Goal: Task Accomplishment & Management: Manage account settings

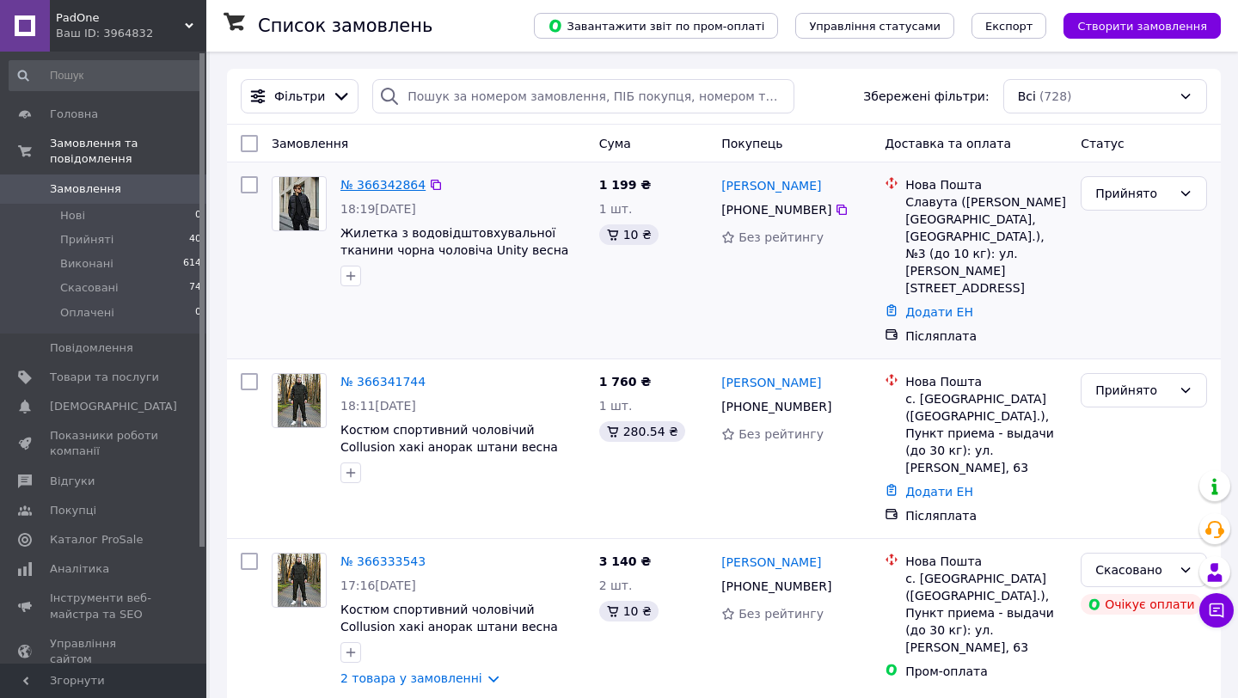
click at [382, 184] on link "№ 366342864" at bounding box center [382, 185] width 85 height 14
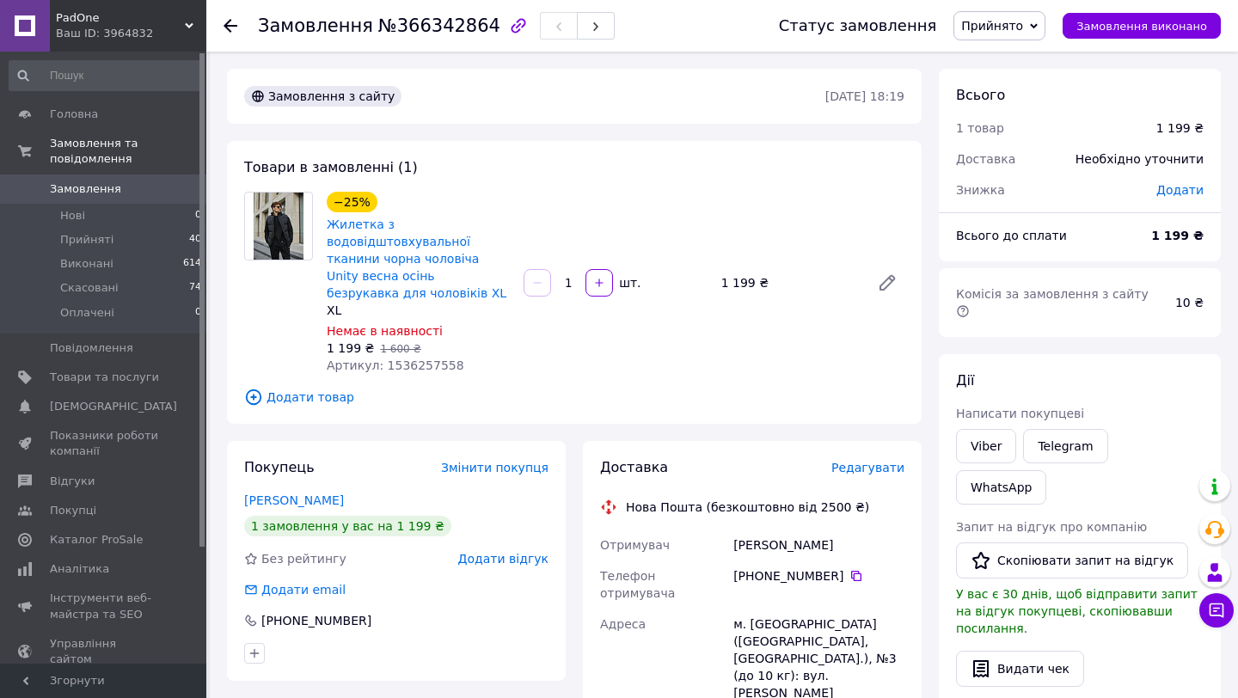
click at [410, 366] on span "Артикул: 1536257558" at bounding box center [396, 365] width 138 height 14
copy span "1536257558"
click at [799, 547] on div "Мирончук Анна" at bounding box center [819, 544] width 178 height 31
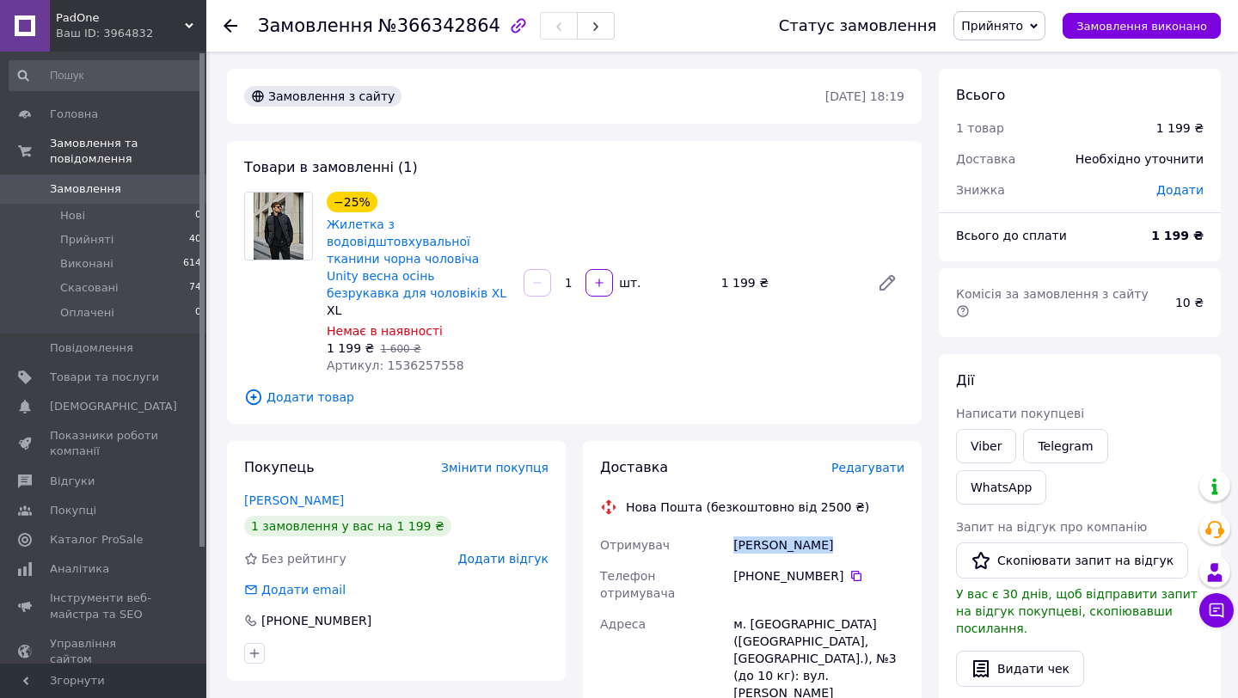
click at [799, 547] on div "Мирончук Анна" at bounding box center [819, 544] width 178 height 31
copy div "Мирончук Анна"
click at [851, 571] on icon at bounding box center [856, 576] width 10 height 10
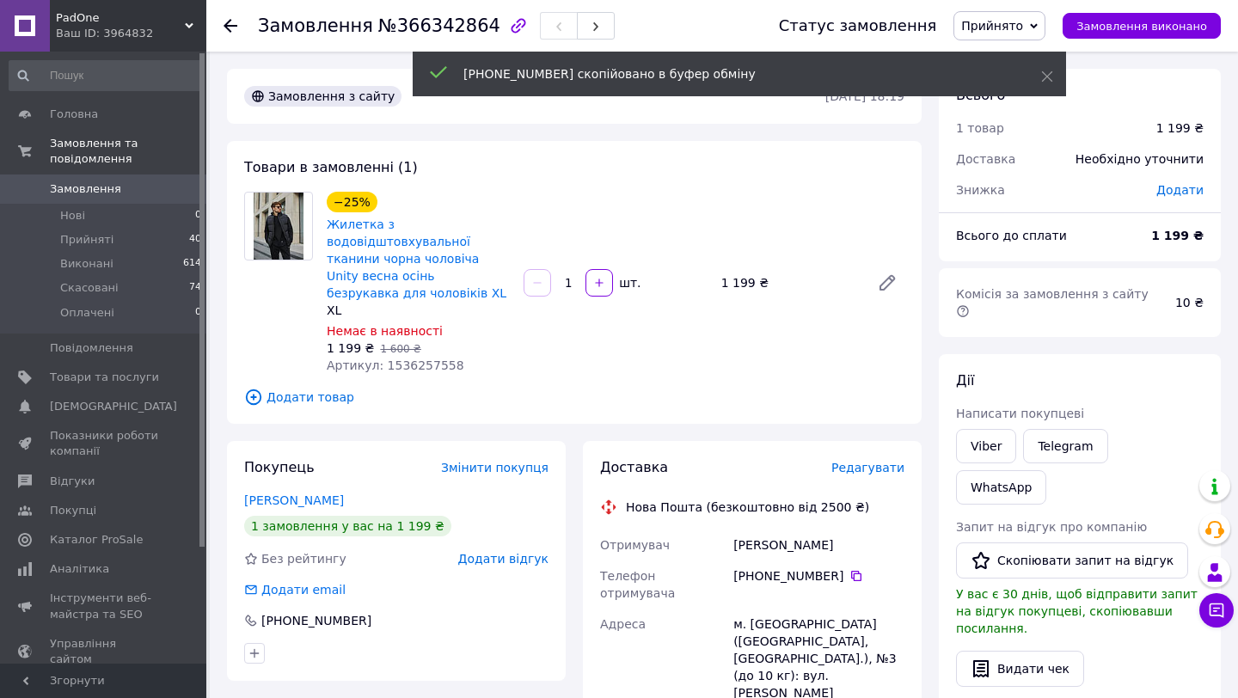
click at [761, 609] on div "м. [GEOGRAPHIC_DATA] ([GEOGRAPHIC_DATA], [GEOGRAPHIC_DATA].), №3 (до 10 кг): ву…" at bounding box center [819, 667] width 178 height 117
copy div "Славута"
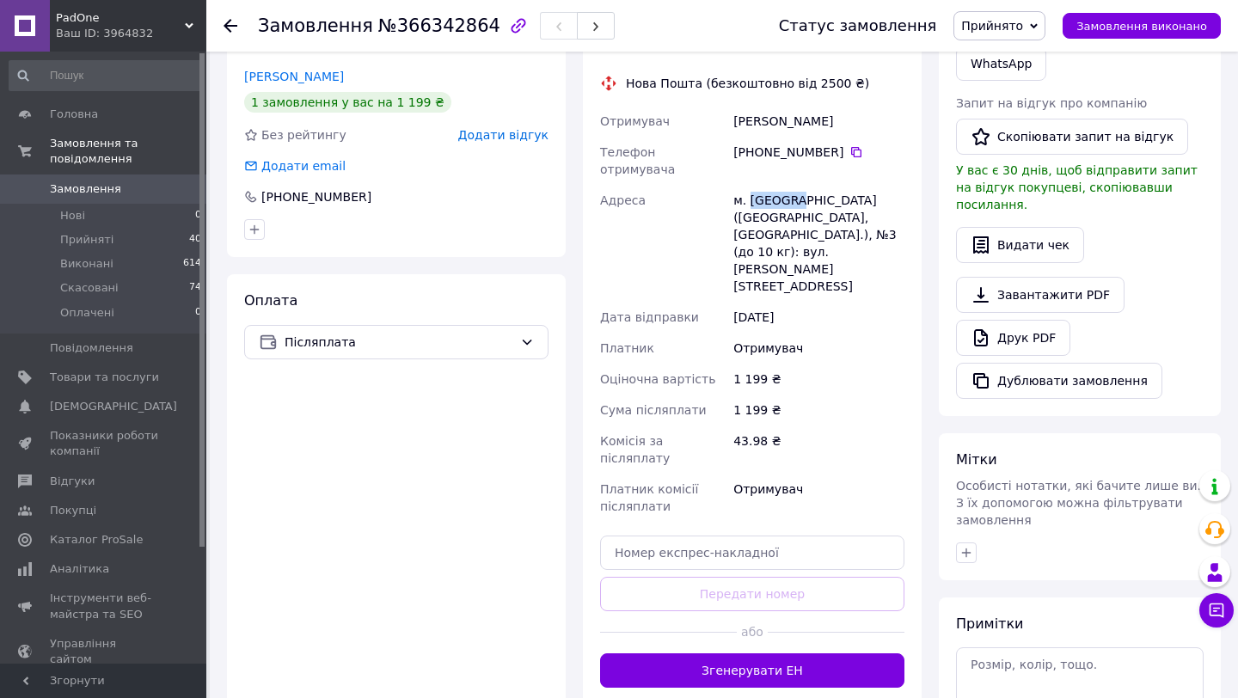
scroll to position [474, 0]
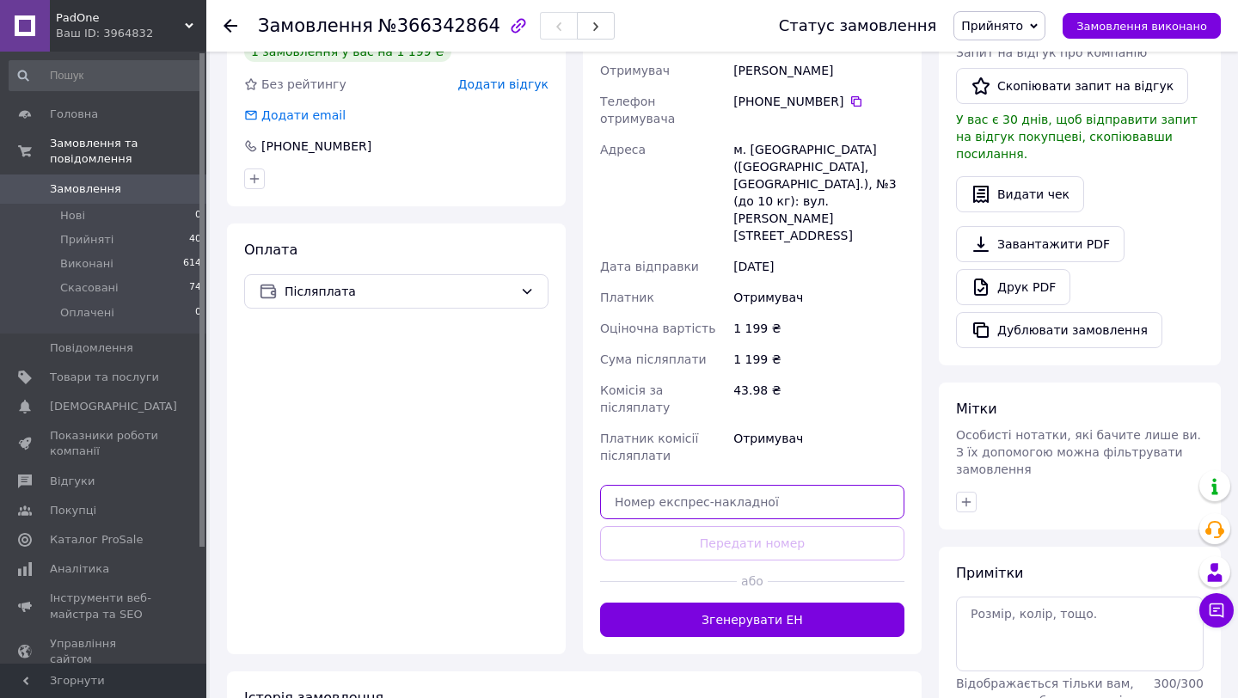
click at [660, 485] on input "text" at bounding box center [752, 502] width 304 height 34
paste input "20451269279752"
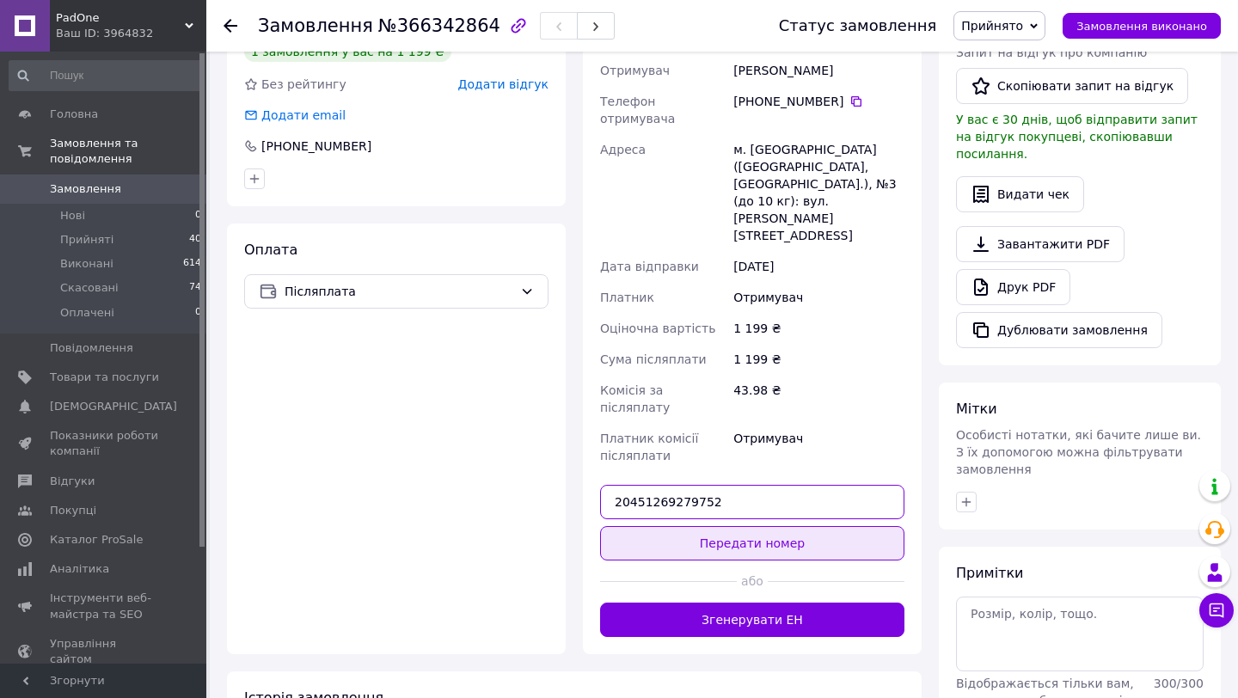
type input "20451269279752"
click at [660, 526] on button "Передати номер" at bounding box center [752, 543] width 304 height 34
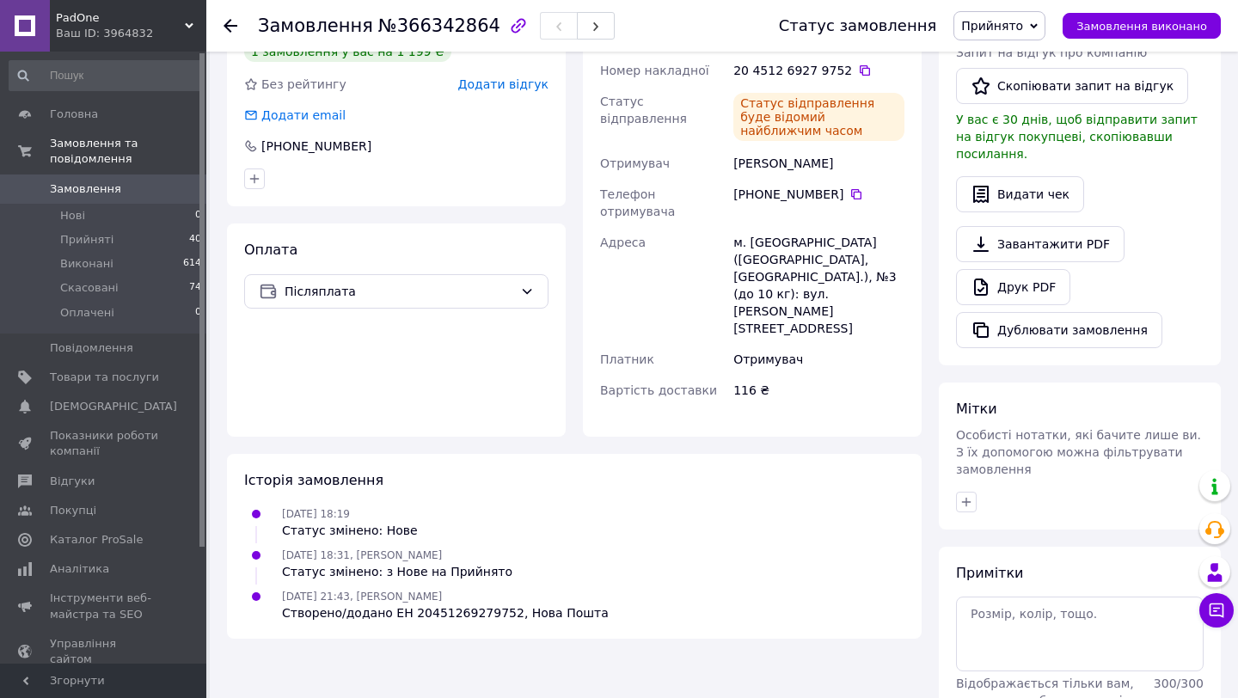
scroll to position [0, 0]
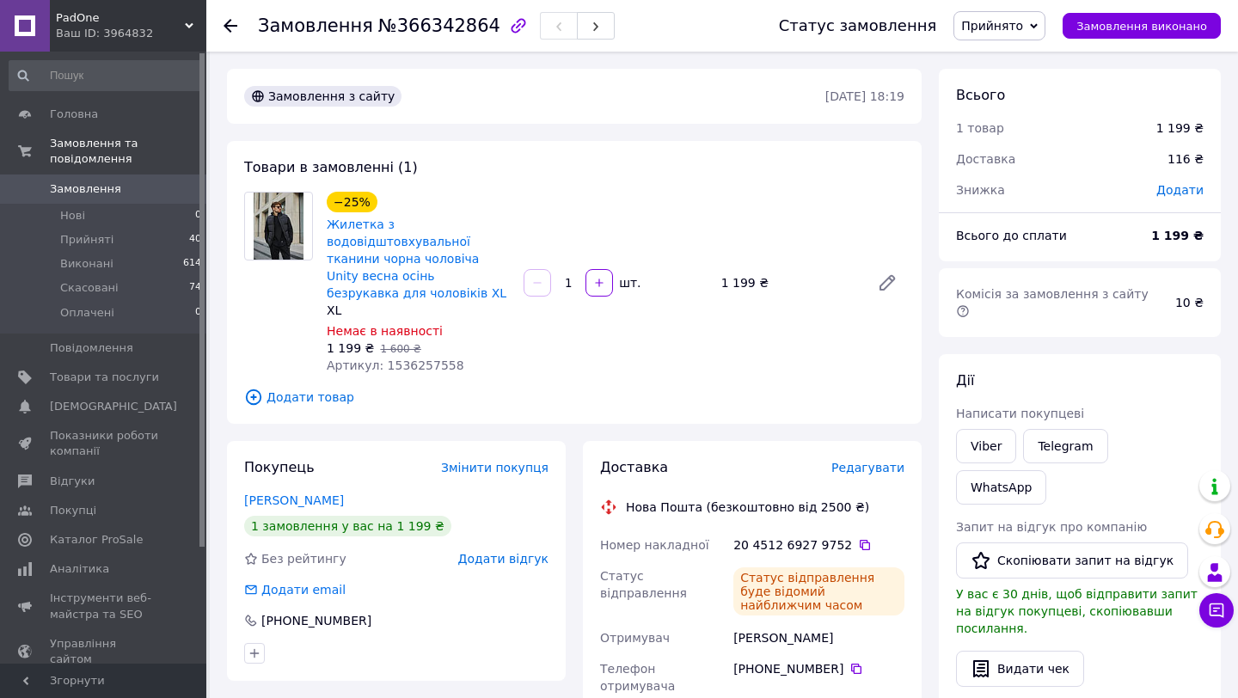
click at [87, 183] on span "Замовлення" at bounding box center [85, 188] width 71 height 15
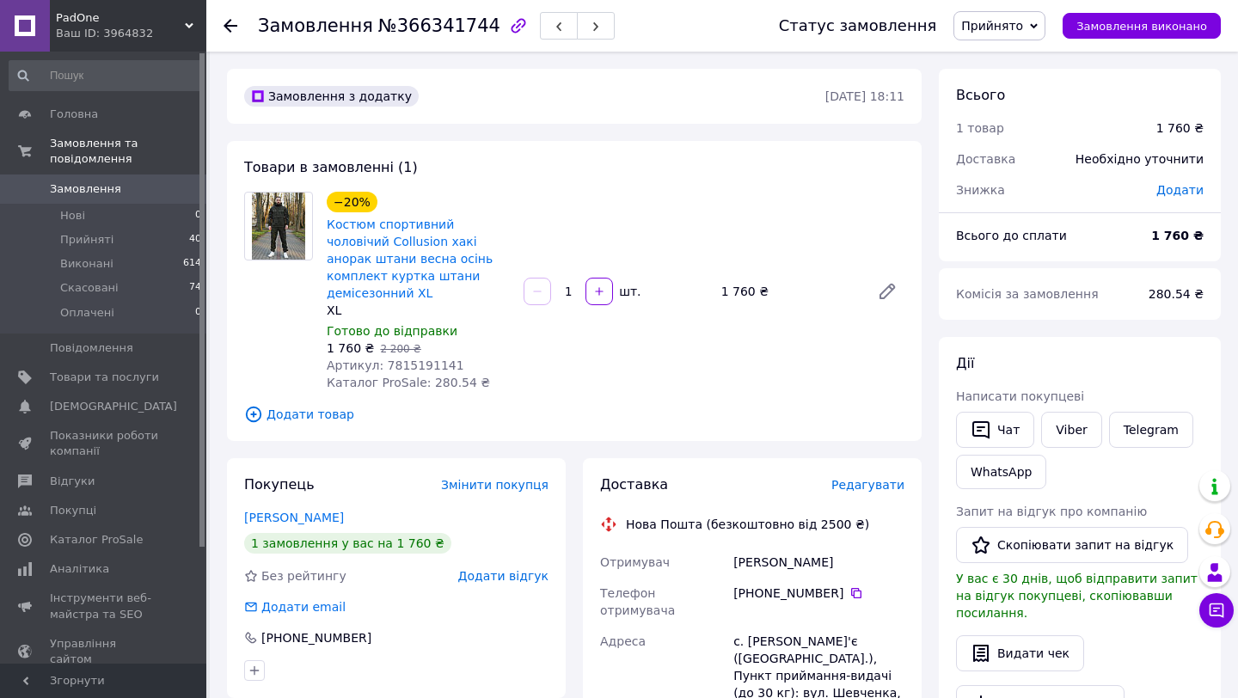
click at [418, 358] on span "Артикул: 7815191141" at bounding box center [396, 365] width 138 height 14
copy span "7815191141"
click at [798, 548] on div "Галоха Світлана" at bounding box center [819, 562] width 178 height 31
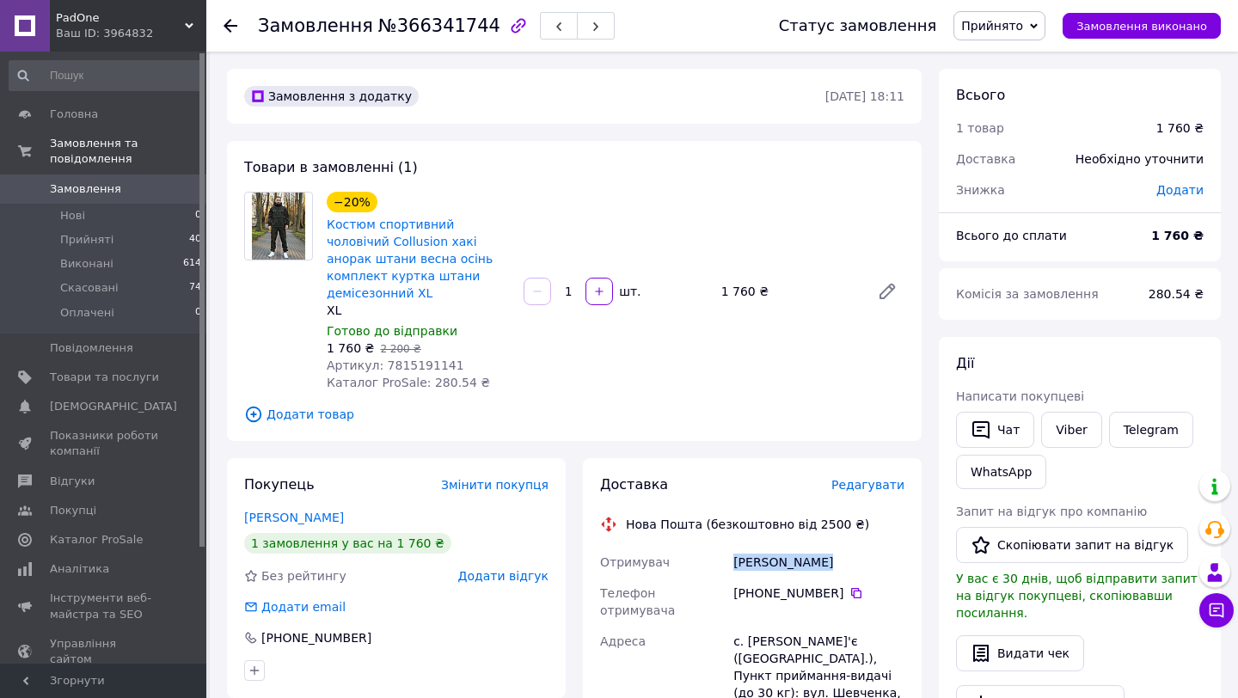
click at [798, 548] on div "Галоха Світлана" at bounding box center [819, 562] width 178 height 31
copy div "Галоха Світлана"
click at [858, 586] on icon at bounding box center [856, 593] width 14 height 14
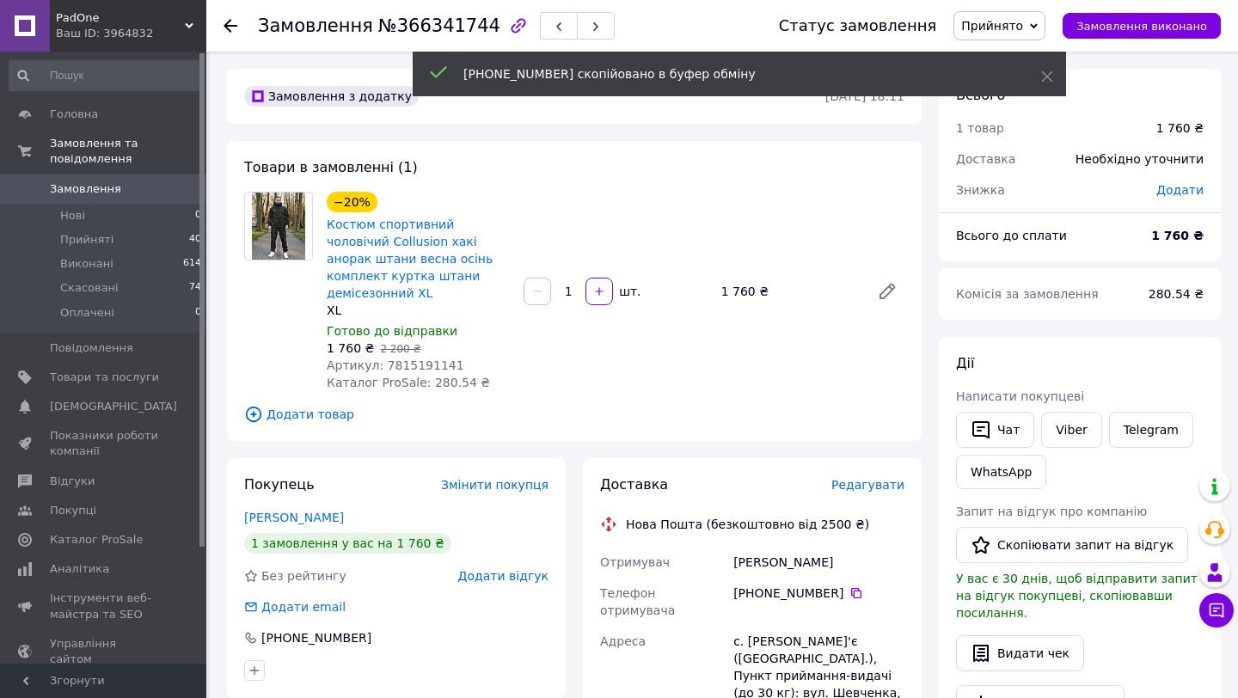
click at [769, 626] on div "с. [PERSON_NAME]'є ([GEOGRAPHIC_DATA].), Пункт приймання-видачі (до 30 кг): вул…" at bounding box center [819, 676] width 178 height 100
copy div "Остап'є"
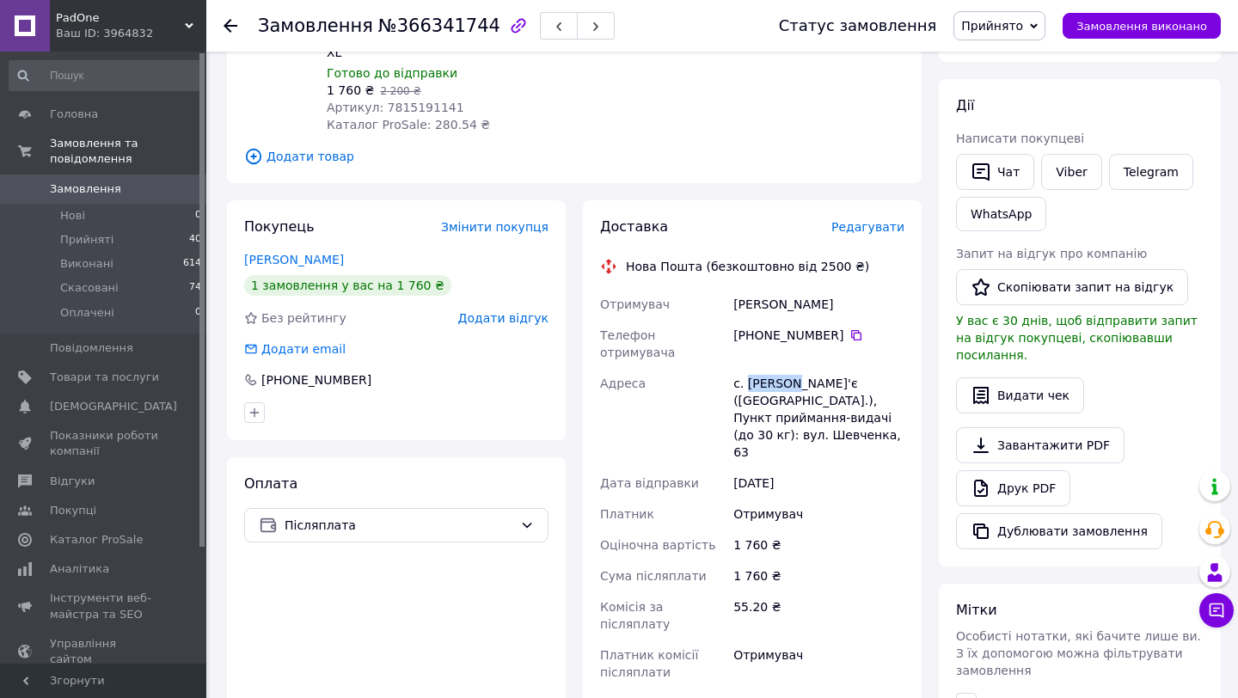
scroll to position [280, 0]
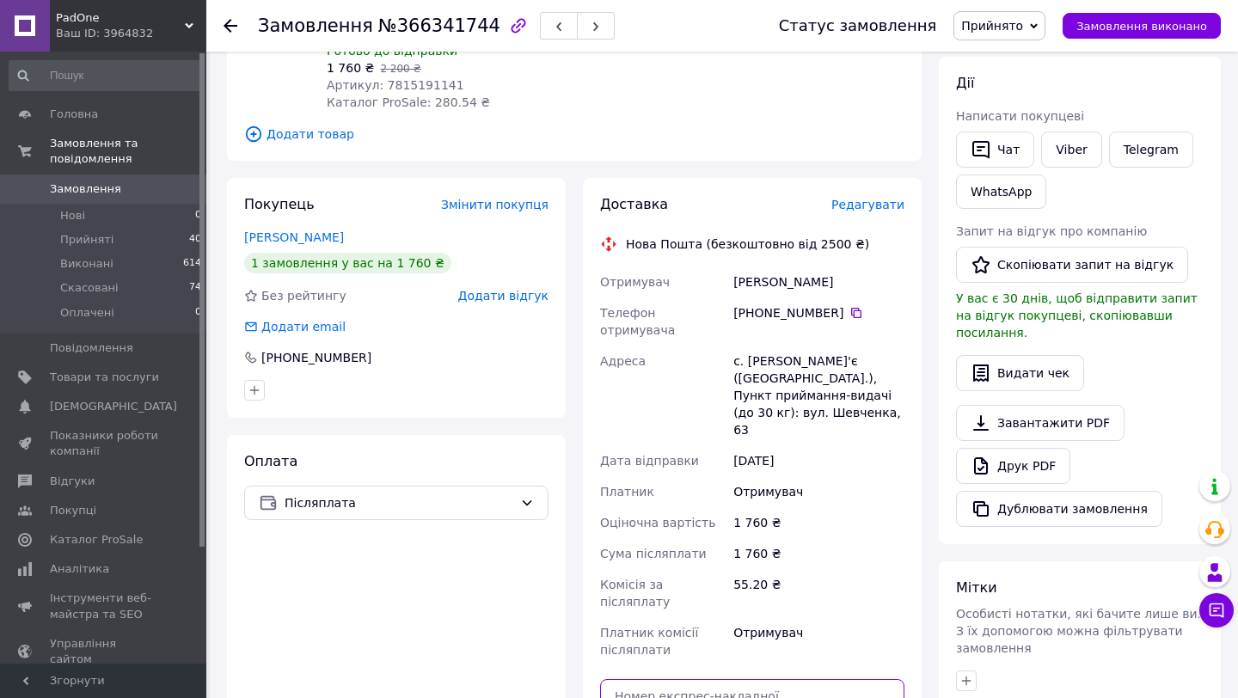
click at [682, 679] on input "text" at bounding box center [752, 696] width 304 height 34
paste input "20451269279416"
type input "20451269279416"
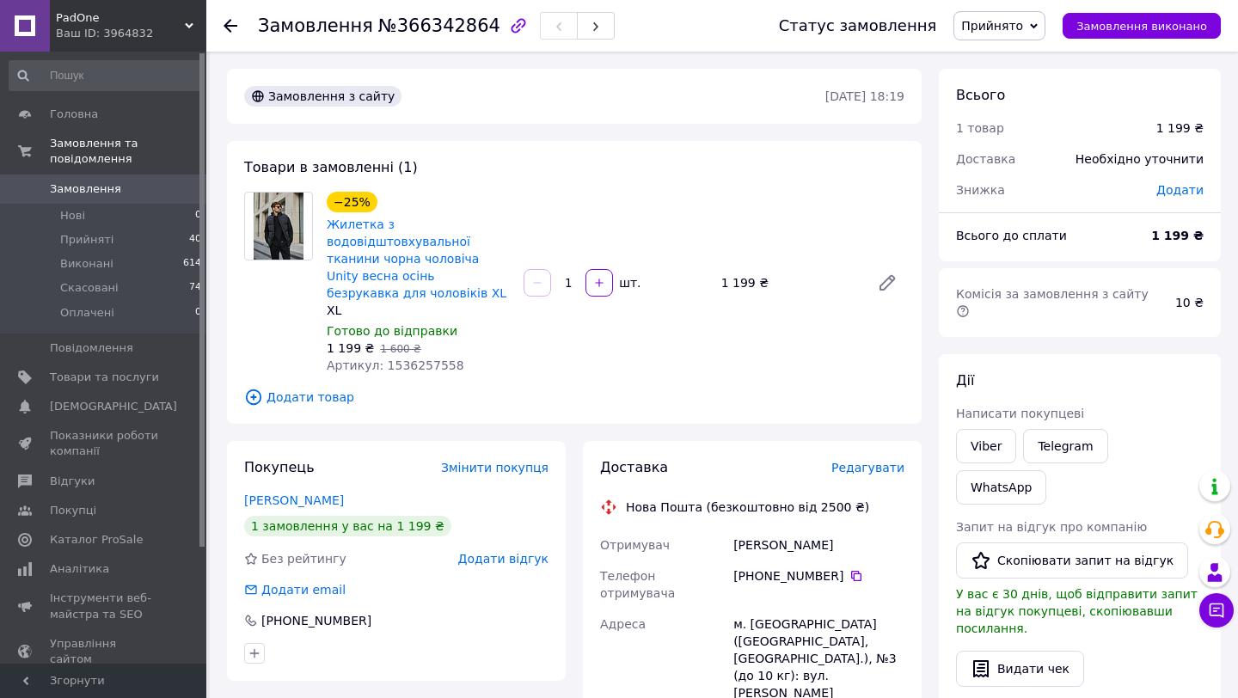
click at [443, 371] on span "Артикул: 1536257558" at bounding box center [396, 365] width 138 height 14
copy span "1536257558"
click at [110, 378] on span "Товари та послуги" at bounding box center [104, 377] width 109 height 15
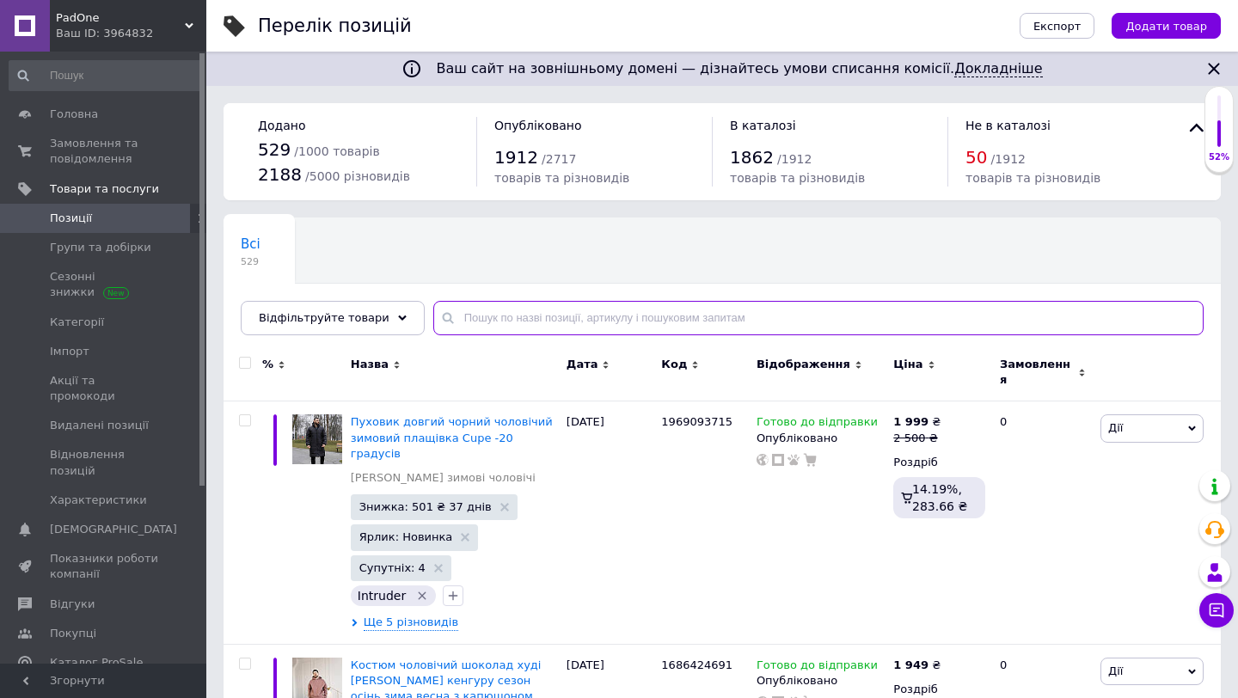
click at [507, 317] on input "text" at bounding box center [818, 318] width 770 height 34
paste input "1536257558"
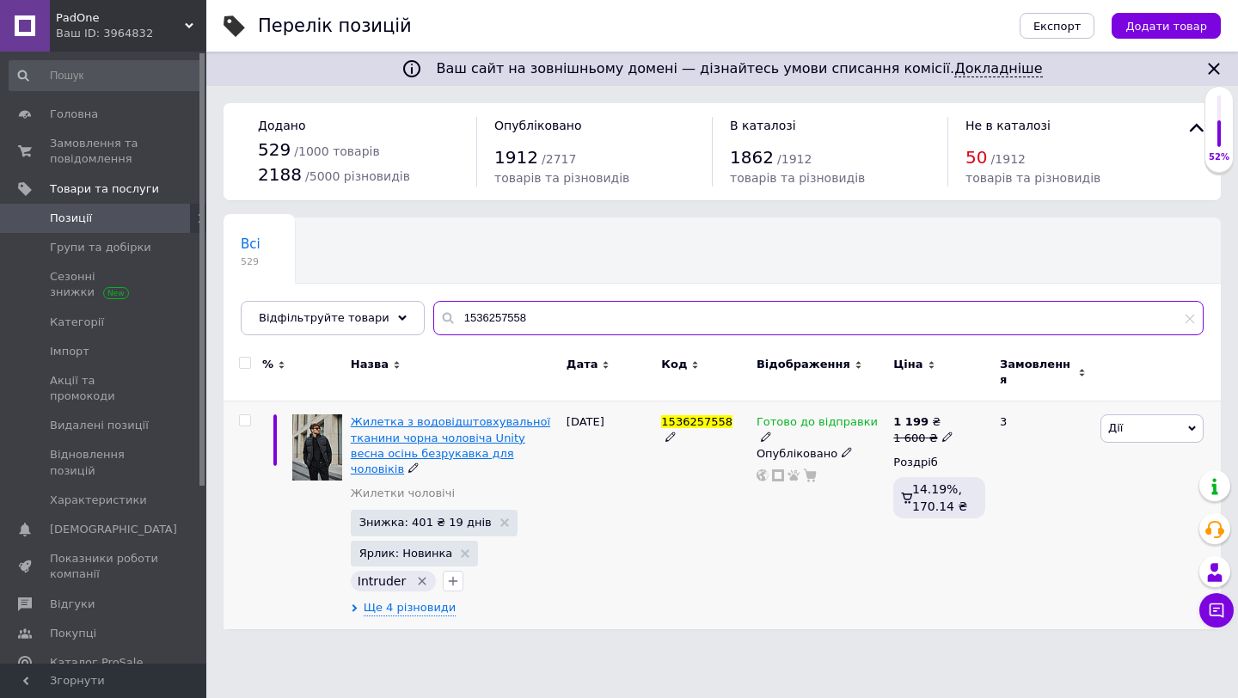
type input "1536257558"
click at [426, 432] on span "Жилетка з водовідштовхувальної тканини чорна чоловіча Unity весна осінь безрука…" at bounding box center [450, 445] width 199 height 60
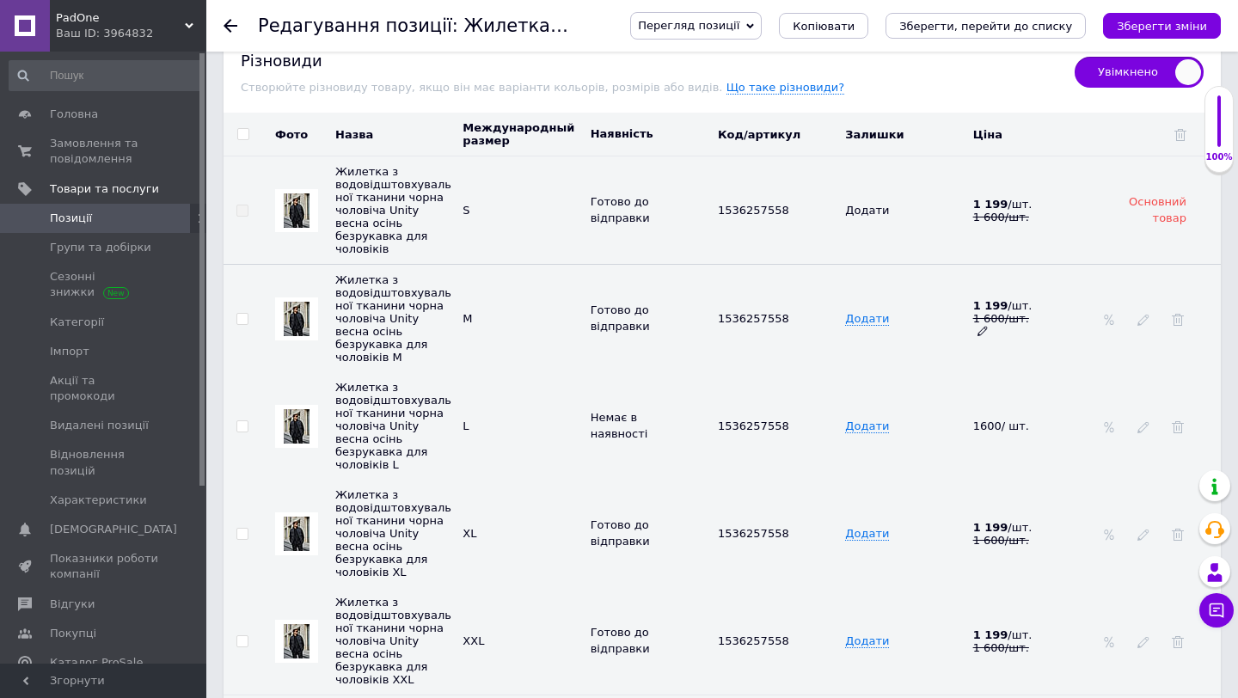
scroll to position [2787, 0]
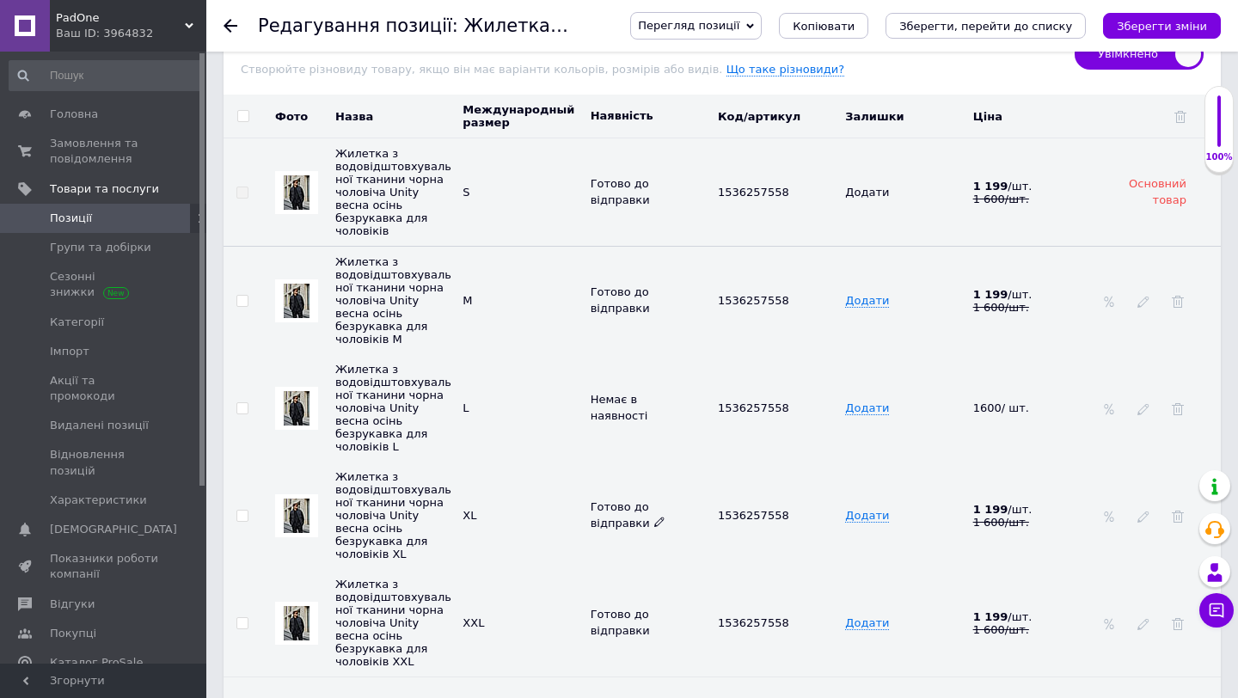
click at [662, 499] on div "Готово до відправки" at bounding box center [650, 514] width 119 height 31
click at [655, 517] on icon at bounding box center [659, 522] width 10 height 10
click at [626, 576] on li "Немає в наявності" at bounding box center [646, 588] width 125 height 24
click at [1156, 24] on icon "Зберегти зміни" at bounding box center [1162, 26] width 90 height 13
click at [1154, 34] on button "Зберегти зміни" at bounding box center [1162, 26] width 118 height 26
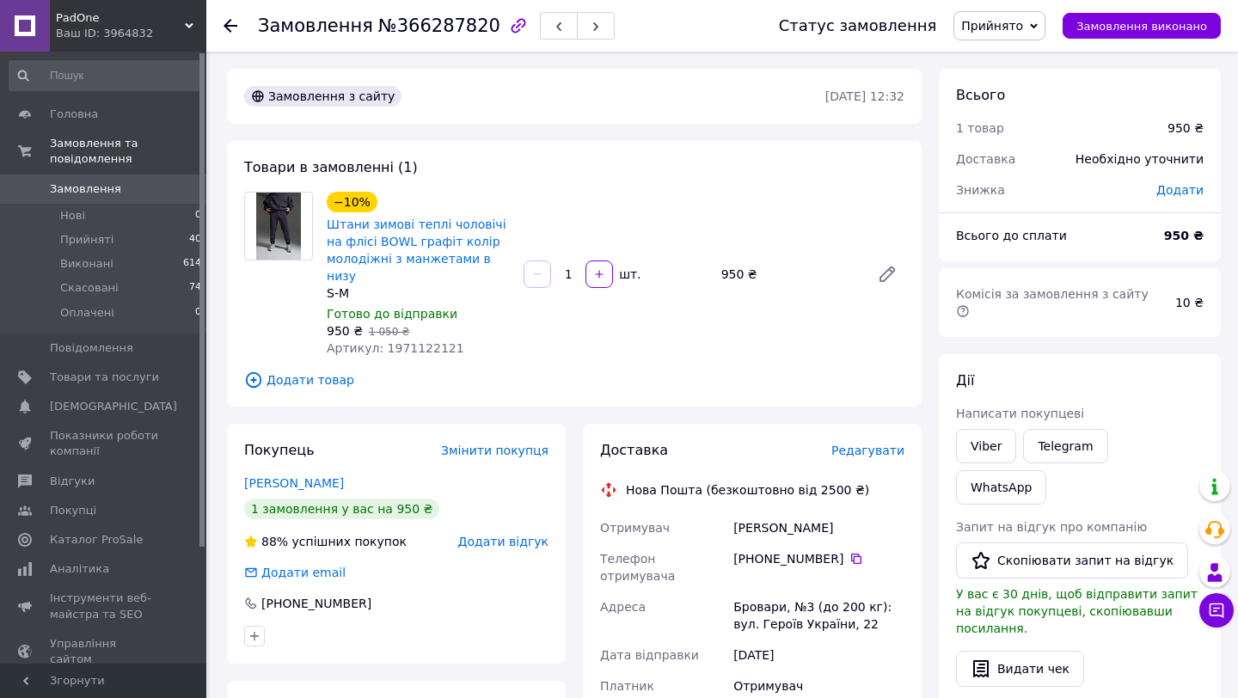
click at [780, 512] on div "Черненко Анна" at bounding box center [819, 527] width 178 height 31
copy div "Черненко Анна"
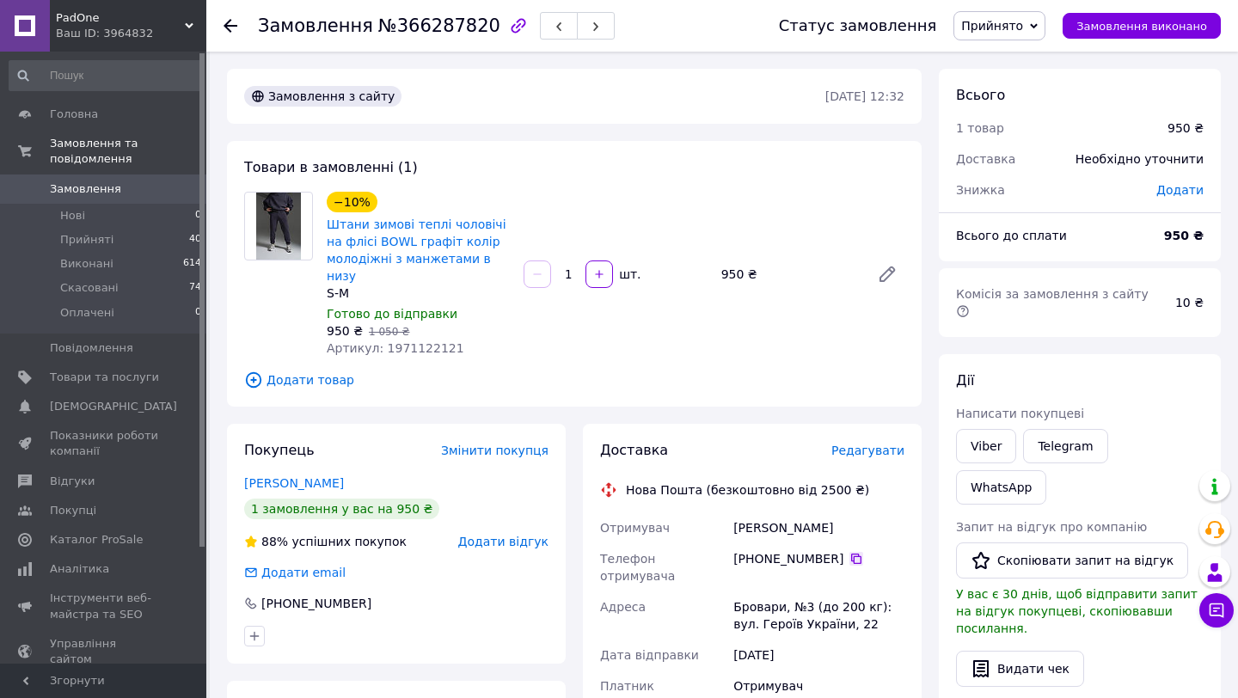
click at [854, 552] on icon at bounding box center [856, 559] width 14 height 14
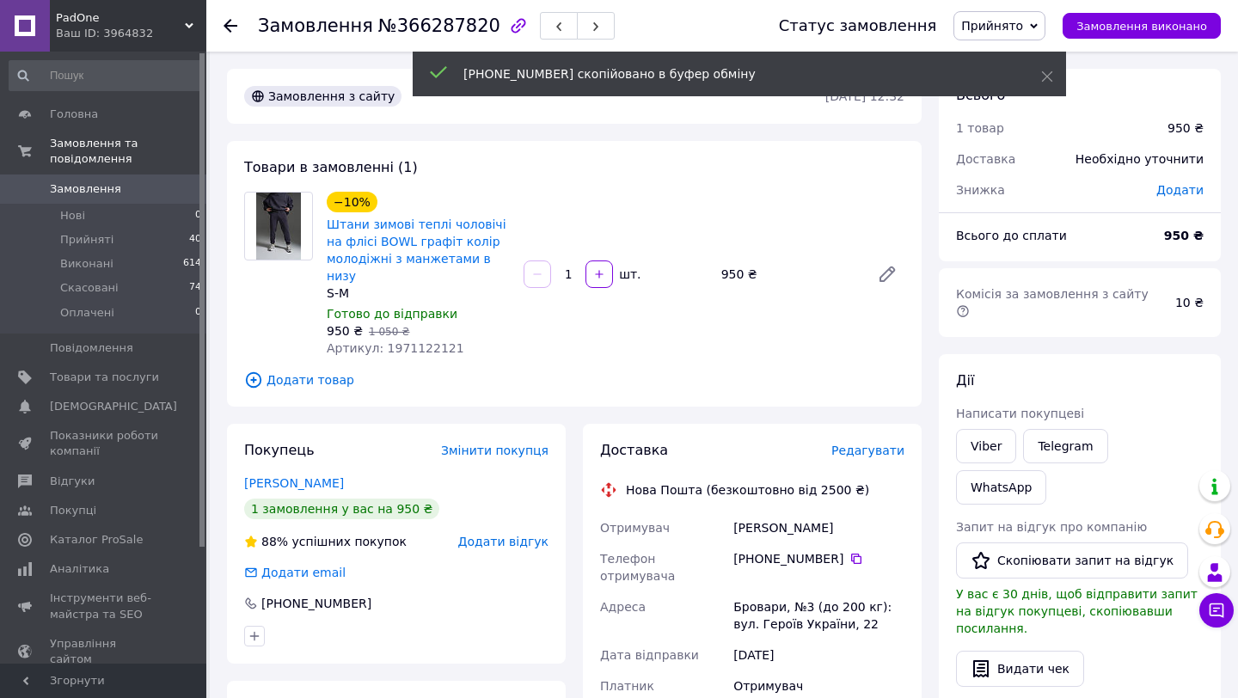
click at [760, 591] on div "Бровари, №3 (до 200 кг): вул. Героїв України, 22" at bounding box center [819, 615] width 178 height 48
copy div "Бровари"
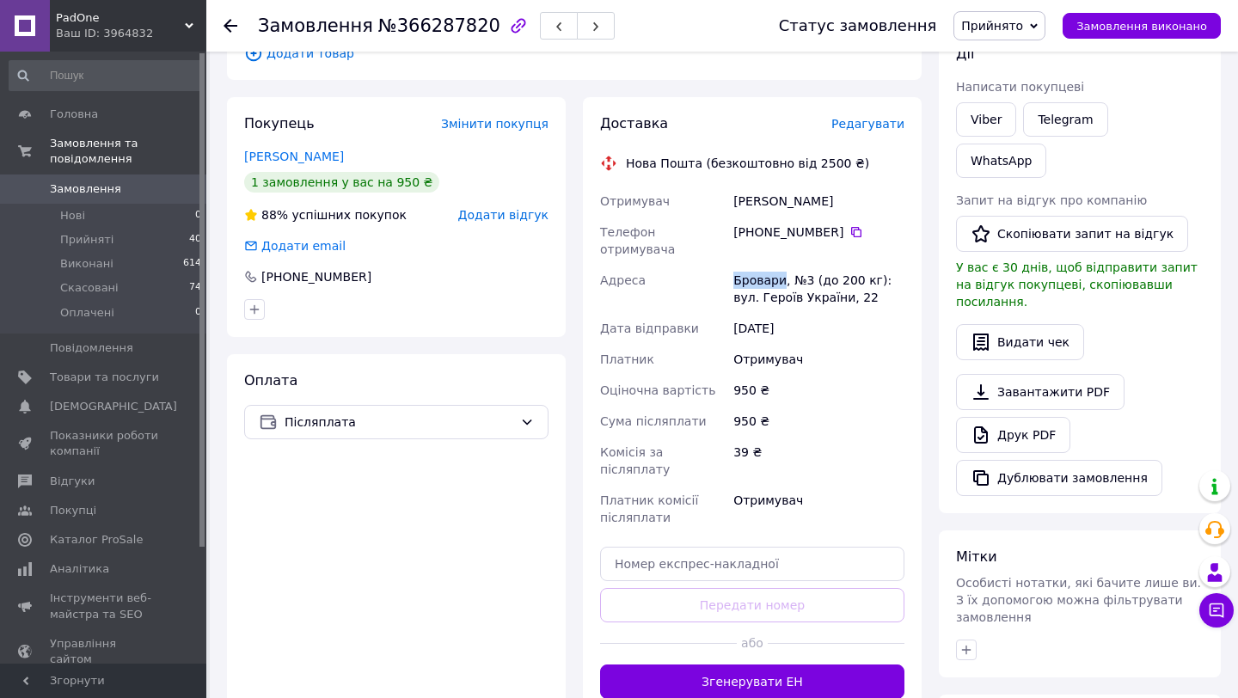
scroll to position [326, 0]
click at [711, 548] on input "text" at bounding box center [752, 565] width 304 height 34
paste input "20451269278116"
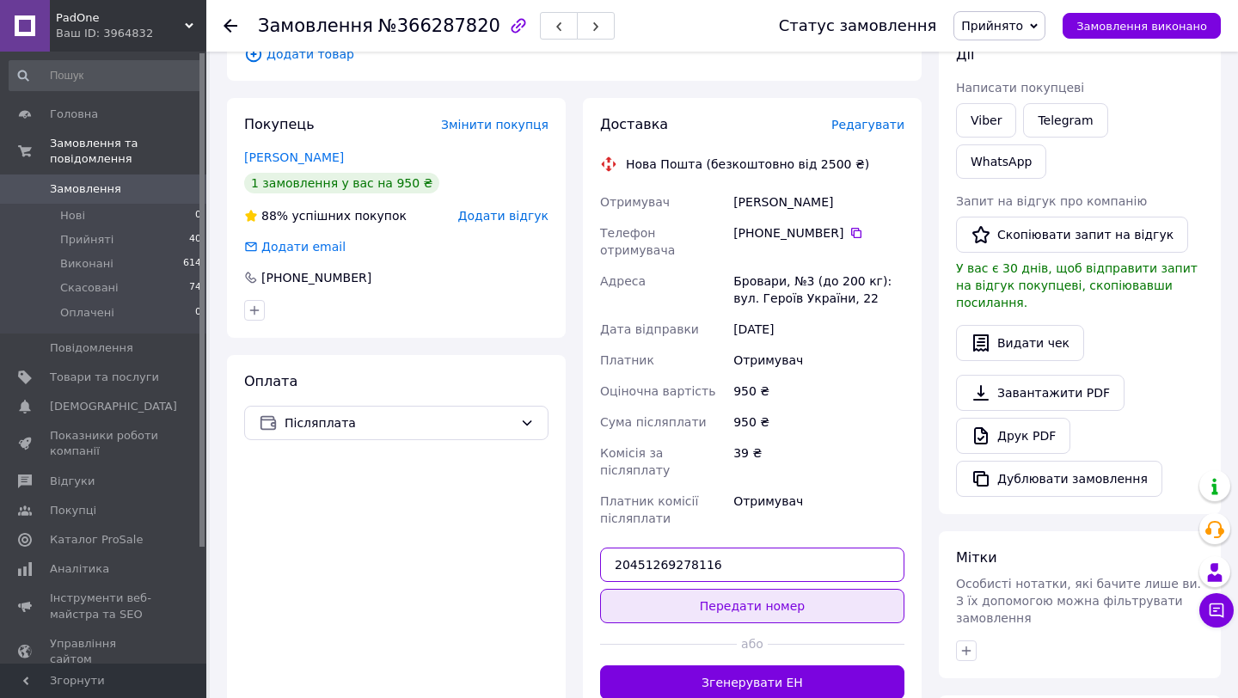
type input "20451269278116"
click at [707, 589] on button "Передати номер" at bounding box center [752, 606] width 304 height 34
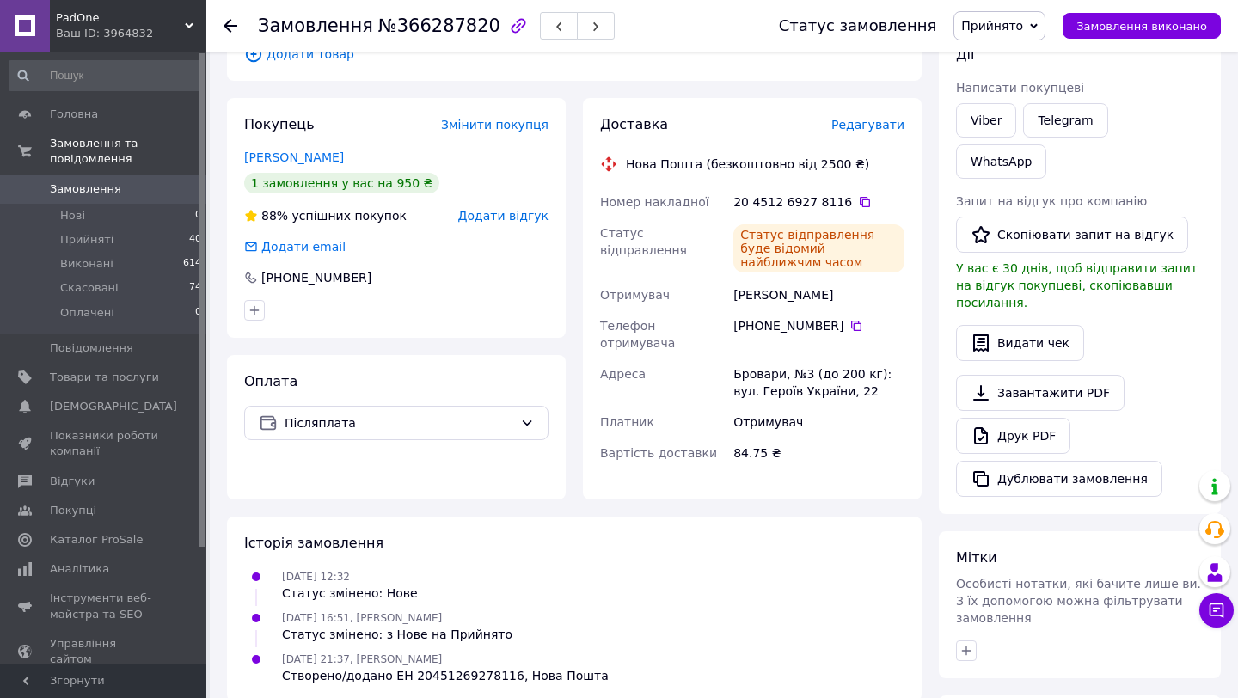
scroll to position [0, 0]
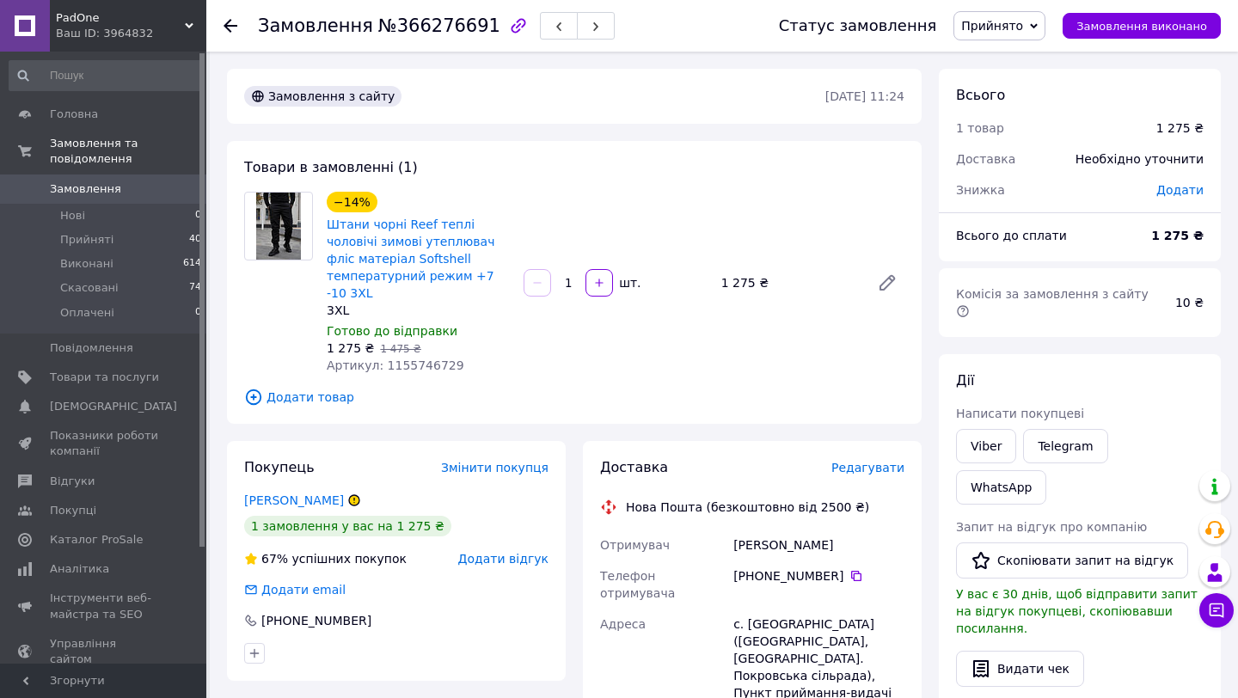
click at [751, 542] on div "[PERSON_NAME]" at bounding box center [819, 544] width 178 height 31
click at [751, 542] on div "Сулима Нина" at bounding box center [819, 544] width 178 height 31
copy div "Сулима Нина"
click at [857, 573] on icon at bounding box center [856, 576] width 10 height 10
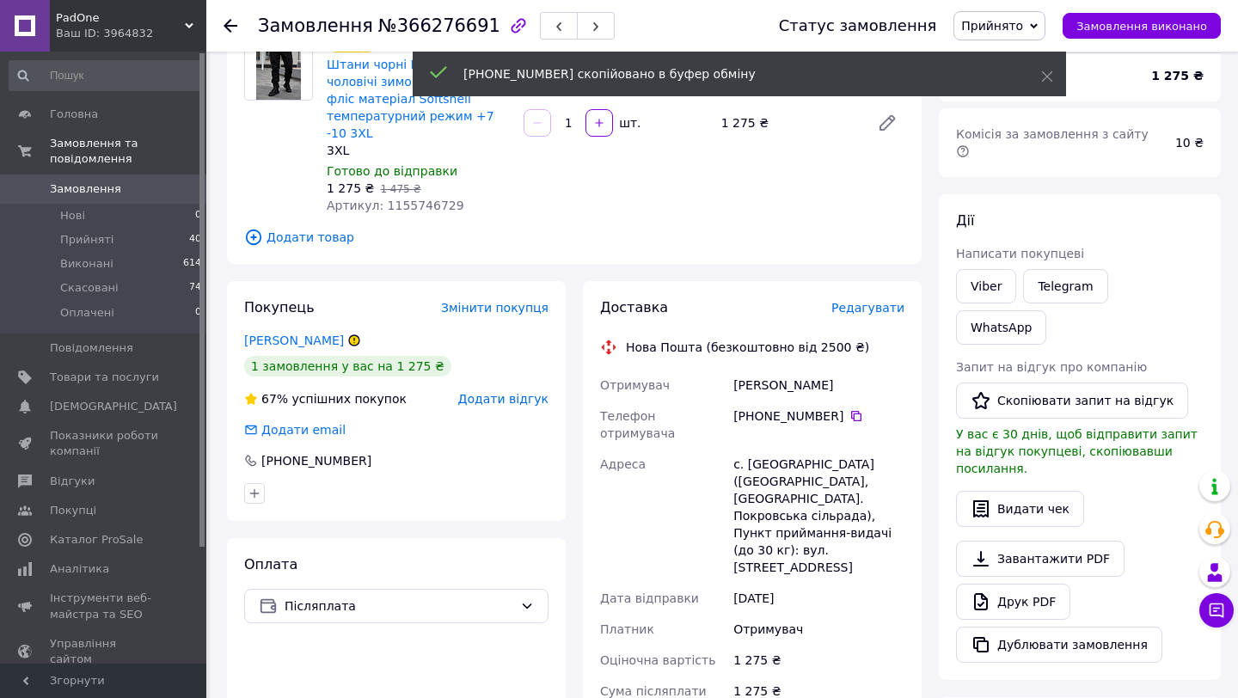
scroll to position [174, 0]
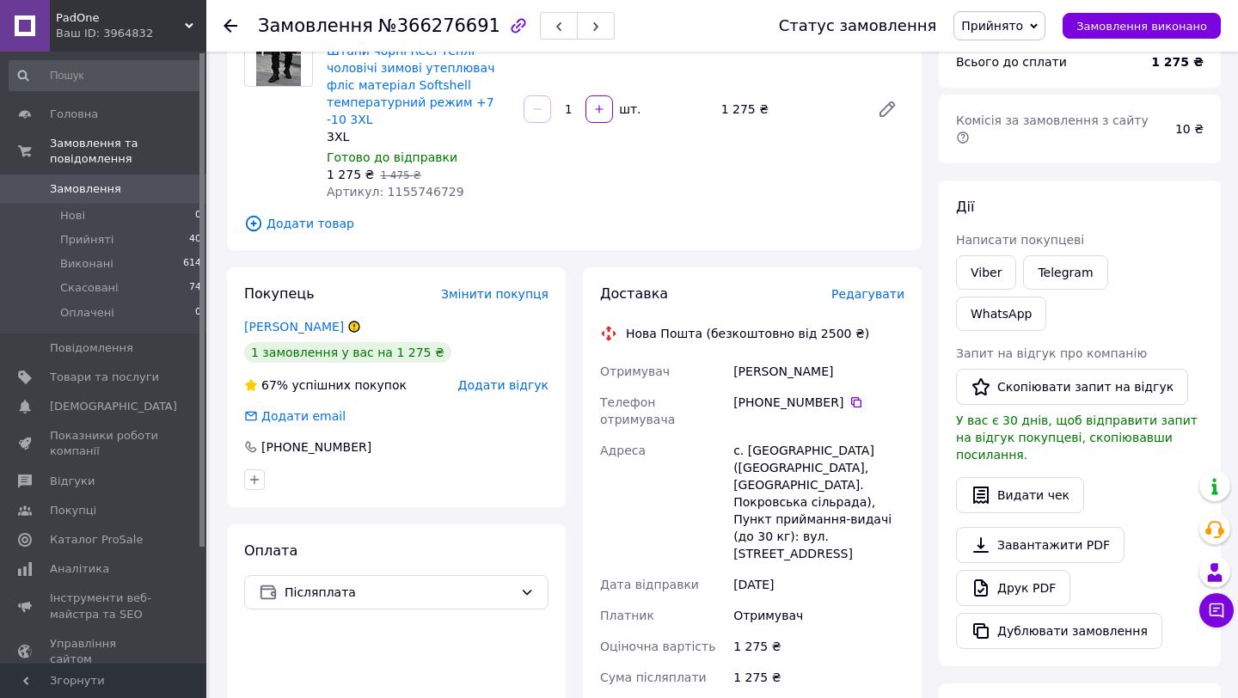
click at [788, 435] on div "с. [GEOGRAPHIC_DATA] ([GEOGRAPHIC_DATA], [GEOGRAPHIC_DATA]. Покровська сільрада…" at bounding box center [819, 502] width 178 height 134
copy div "Катеринівка"
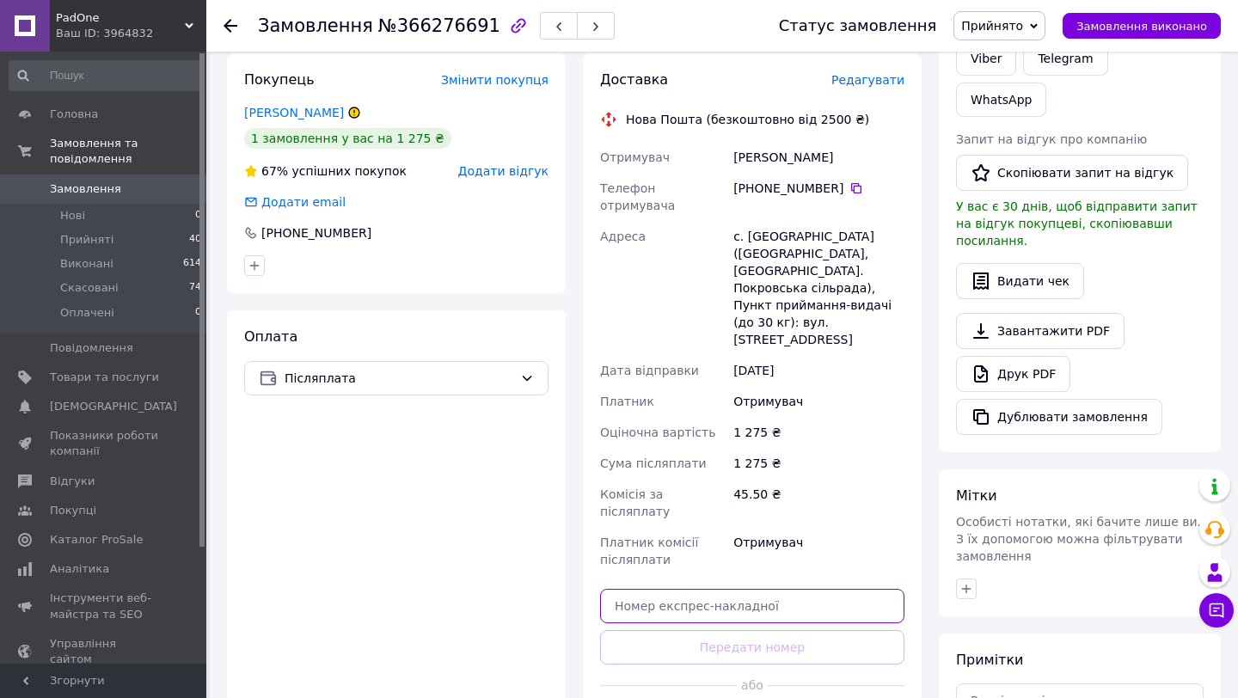
click at [683, 589] on input "text" at bounding box center [752, 606] width 304 height 34
paste input "20451269278505"
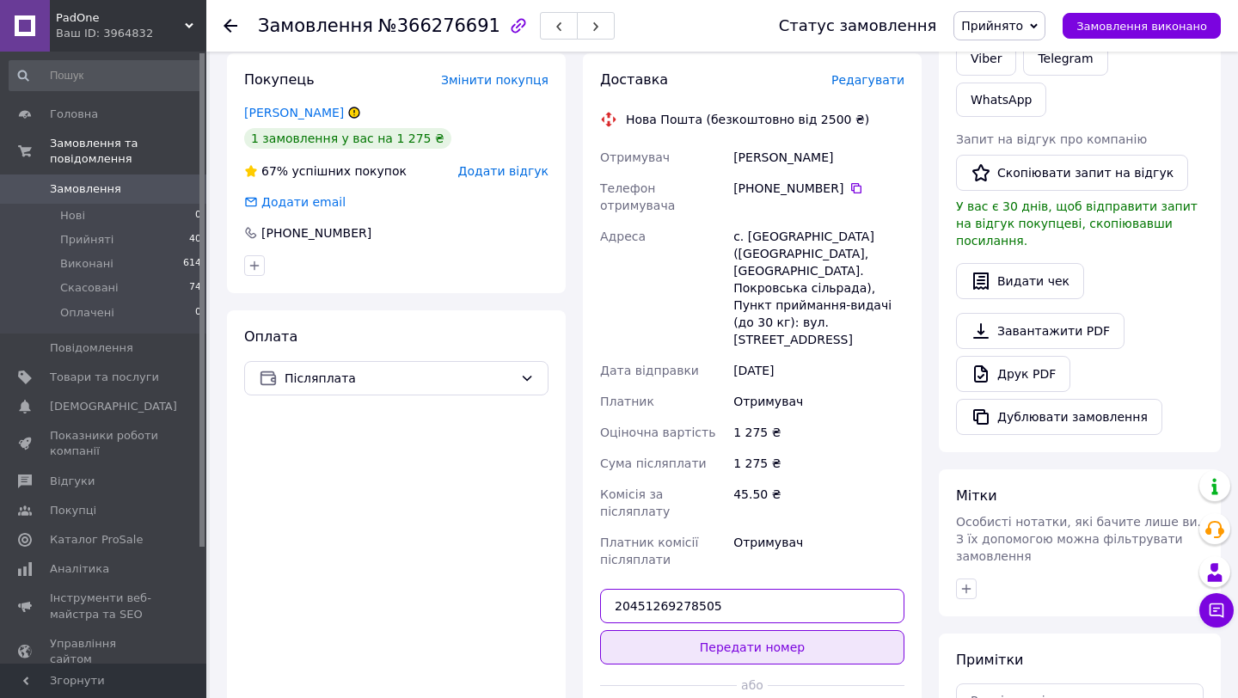
type input "20451269278505"
click at [685, 630] on button "Передати номер" at bounding box center [752, 647] width 304 height 34
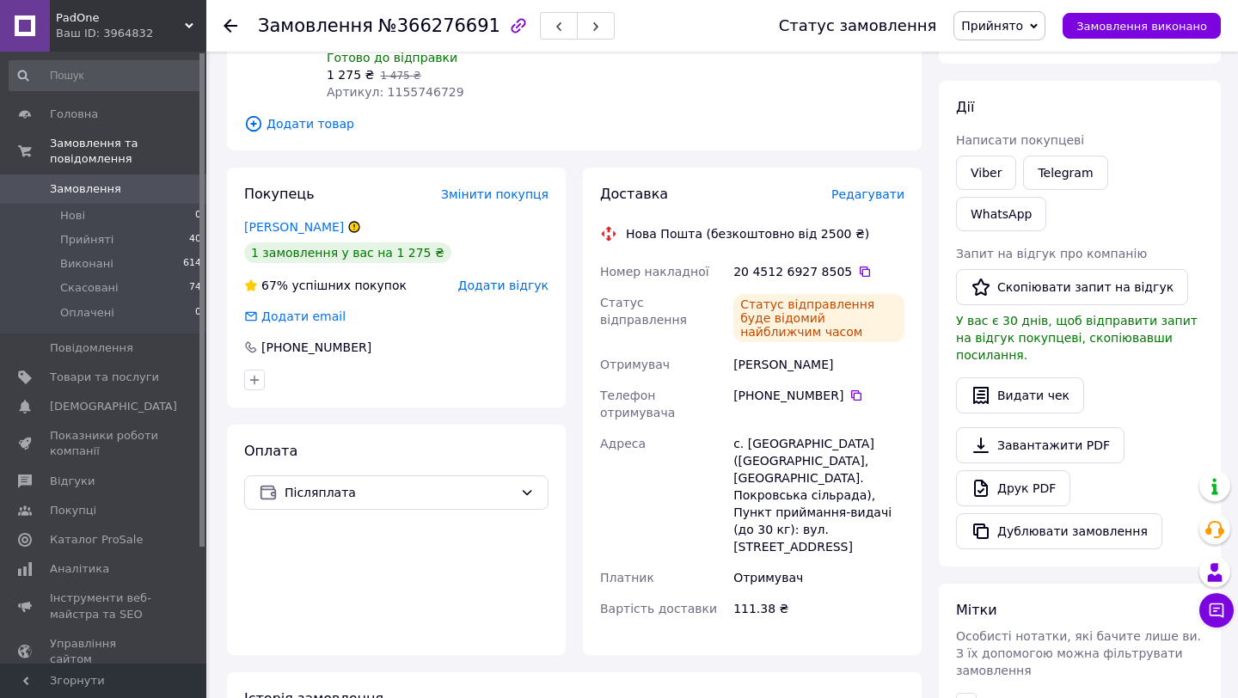
scroll to position [0, 0]
